Goal: Find specific page/section: Find specific page/section

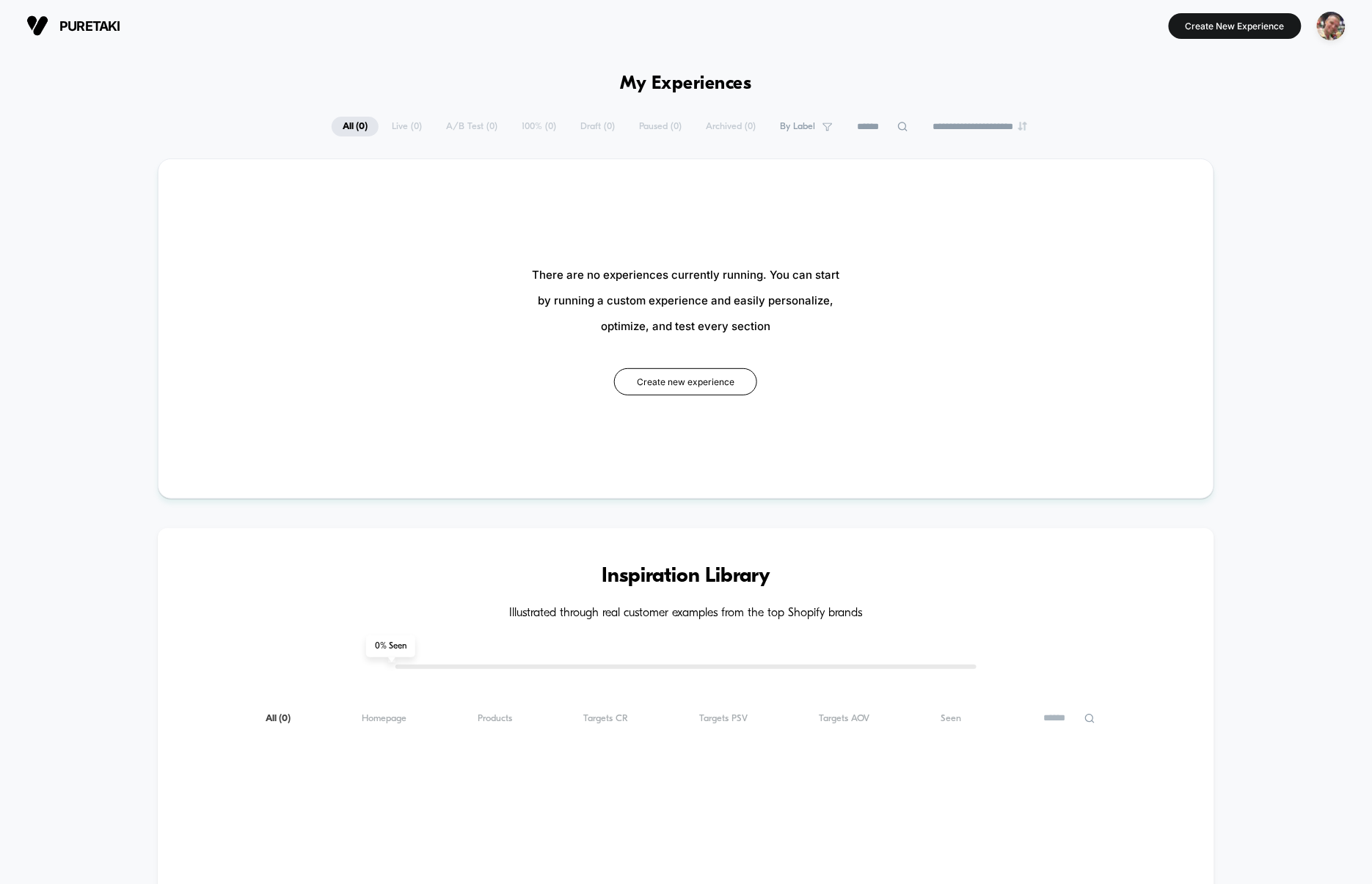
drag, startPoint x: 1342, startPoint y: 28, endPoint x: 1317, endPoint y: 42, distance: 28.7
click at [1342, 30] on img "button" at bounding box center [1331, 26] width 29 height 29
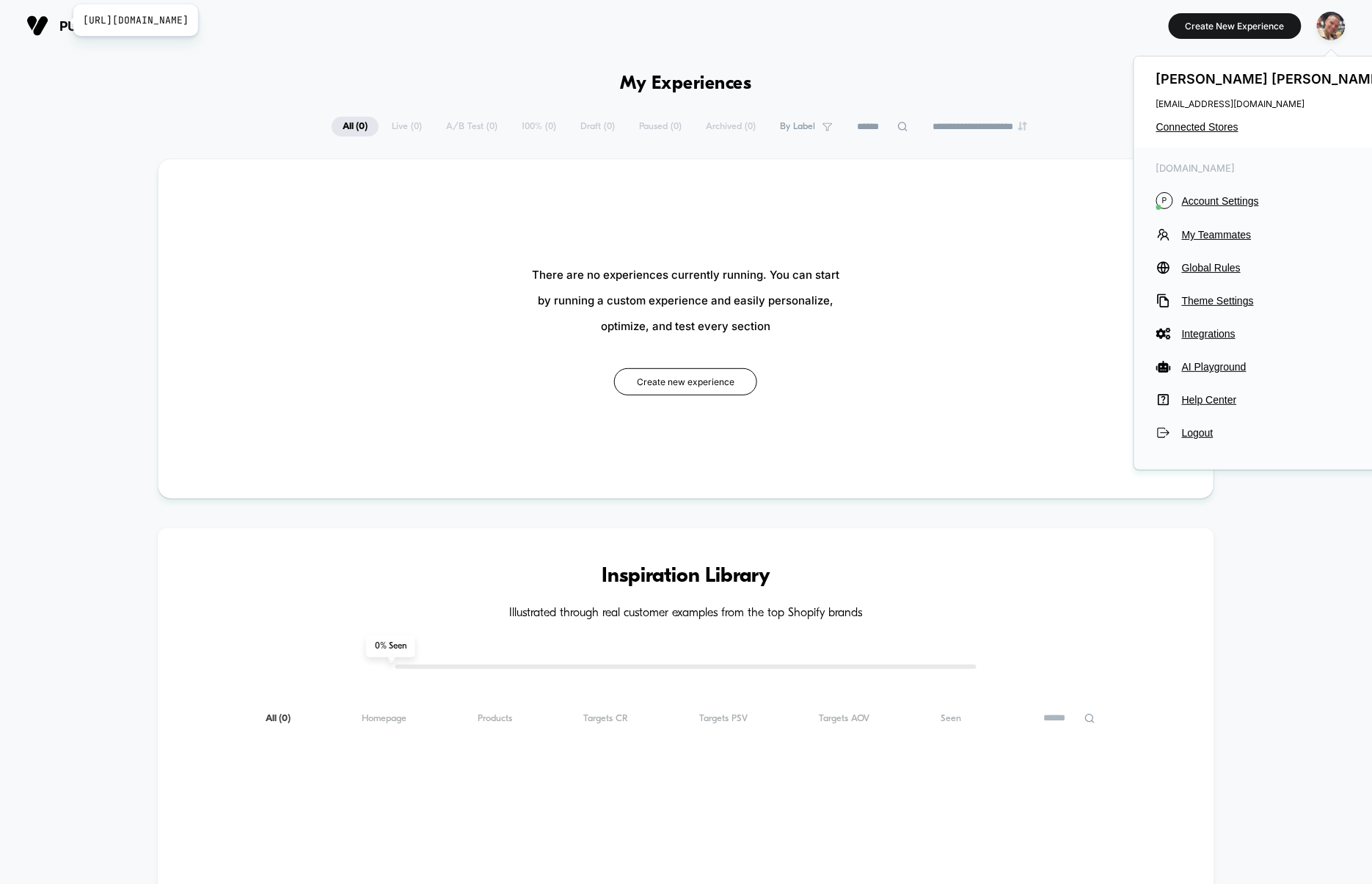
click at [64, 21] on span "puretaki" at bounding box center [90, 26] width 61 height 15
